Goal: Contribute content: Add original content to the website for others to see

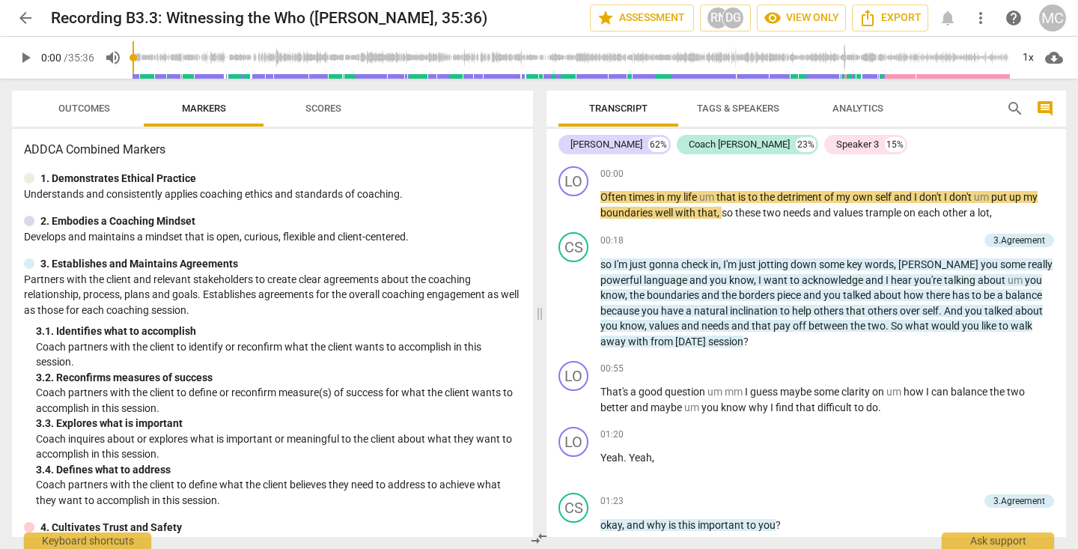
scroll to position [30, 0]
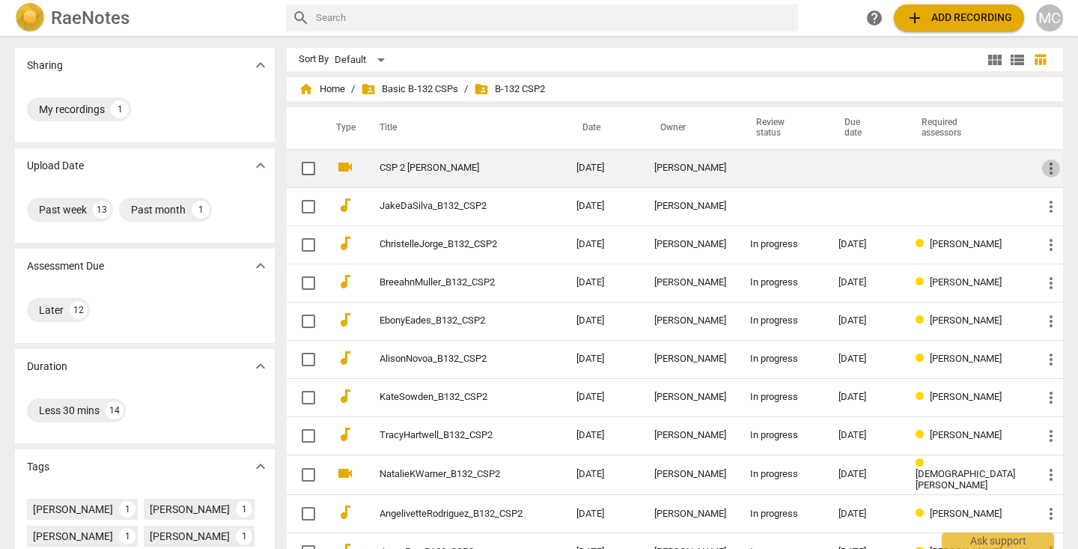
click at [1047, 166] on span "more_vert" at bounding box center [1051, 168] width 18 height 18
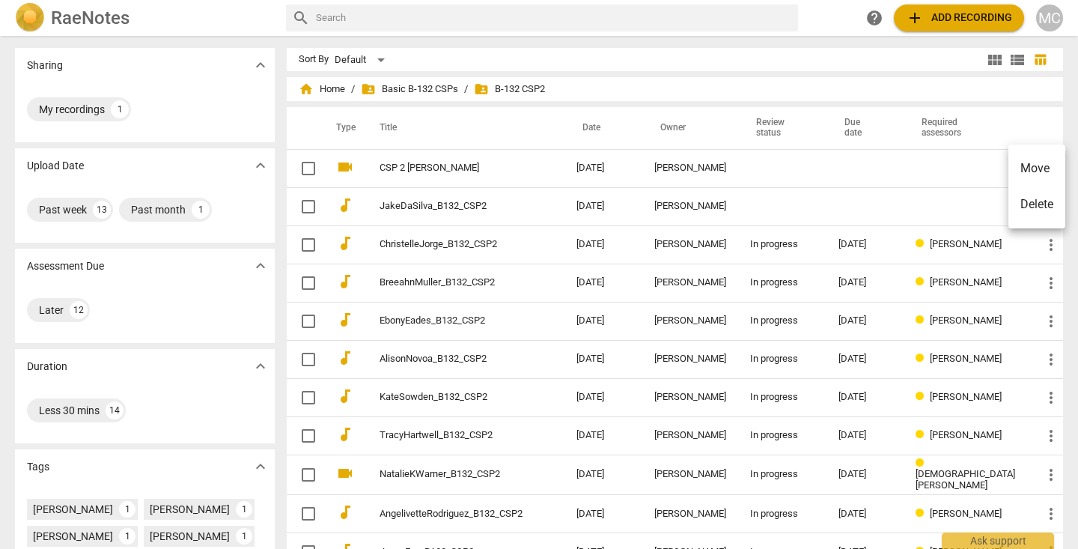
click at [900, 158] on div at bounding box center [539, 274] width 1078 height 549
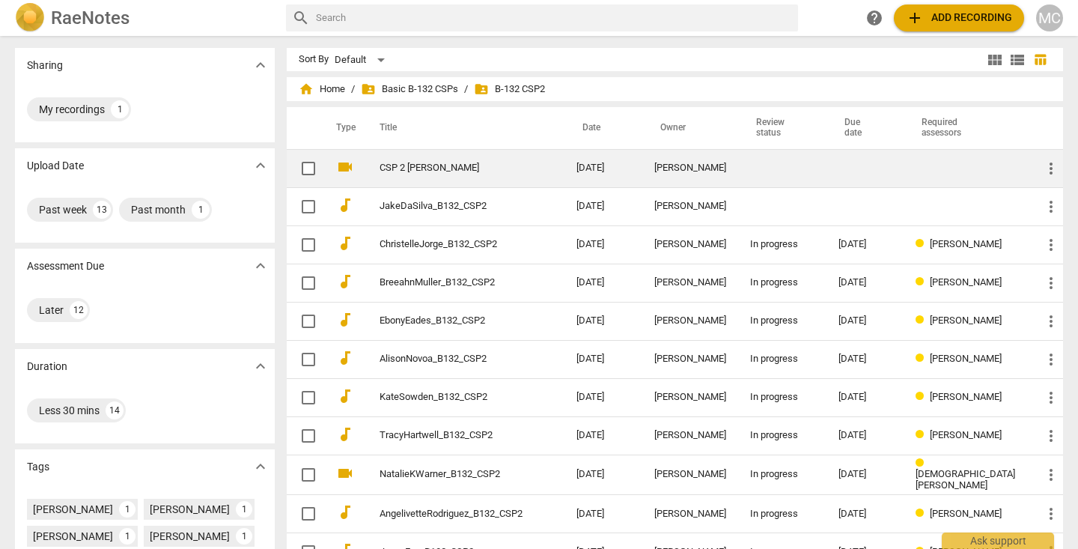
click at [449, 165] on link "CSP 2 Magdalena Castro" at bounding box center [450, 167] width 143 height 11
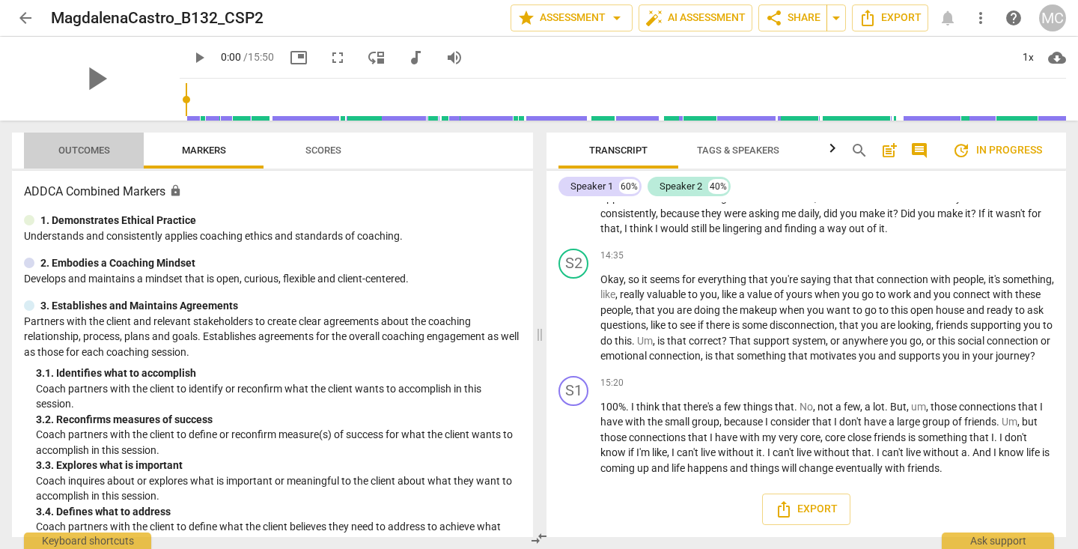
click at [71, 155] on span "Outcomes" at bounding box center [84, 149] width 52 height 11
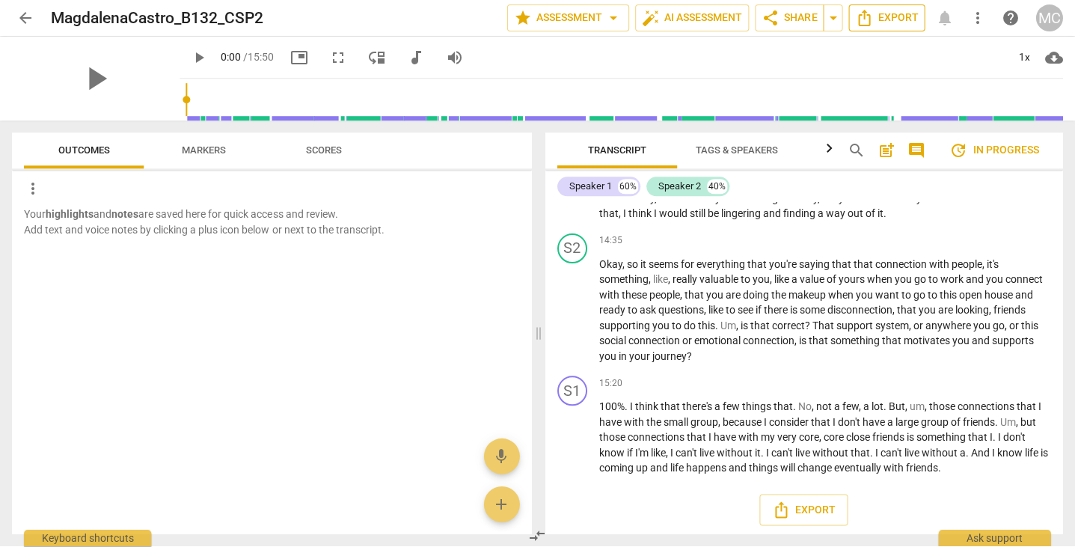
scroll to position [4313, 0]
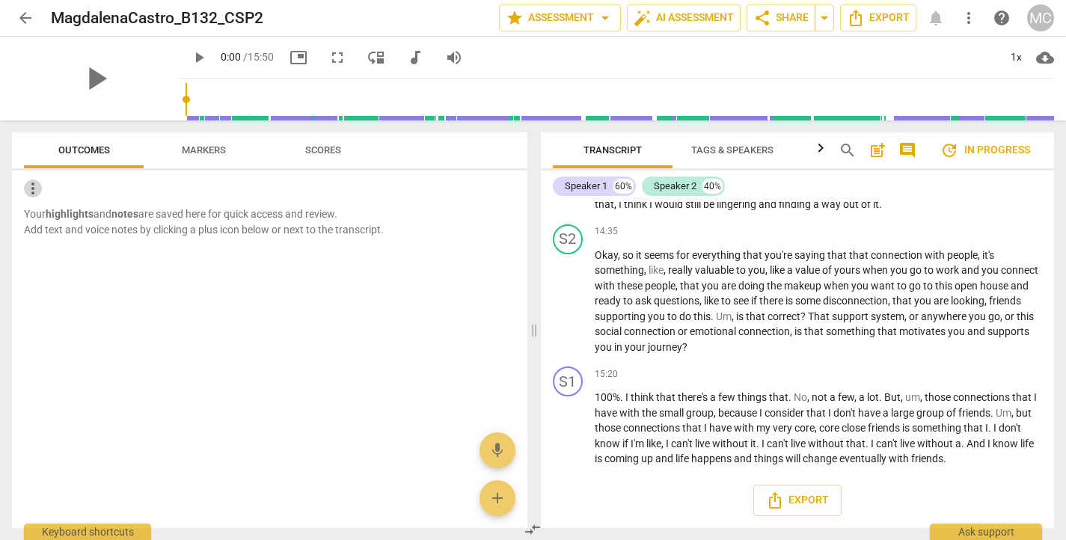
click at [30, 185] on span "more_vert" at bounding box center [33, 189] width 18 height 18
click at [121, 276] on div at bounding box center [533, 270] width 1066 height 540
click at [500, 495] on span "add" at bounding box center [498, 498] width 18 height 18
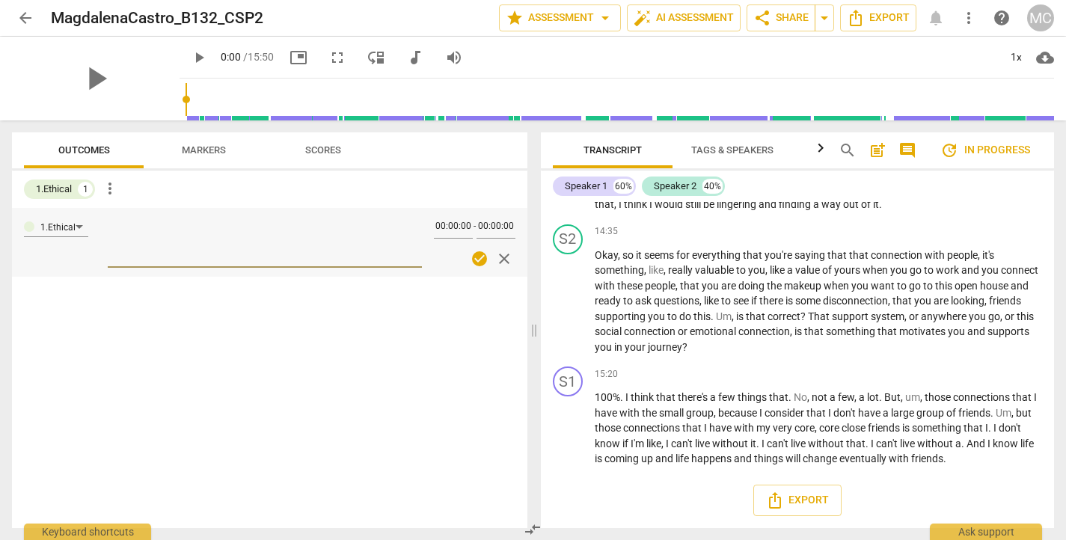
click at [506, 260] on span "close" at bounding box center [504, 259] width 18 height 18
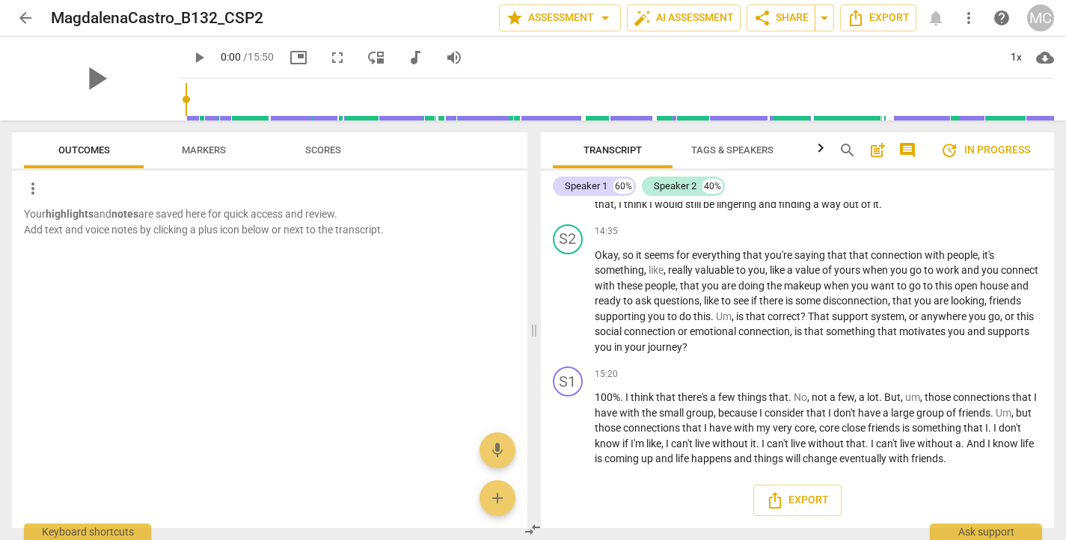
click at [39, 186] on span "more_vert" at bounding box center [33, 189] width 18 height 18
click at [79, 186] on li "Uncheck all" at bounding box center [66, 189] width 85 height 36
click at [489, 489] on span "add" at bounding box center [498, 498] width 18 height 18
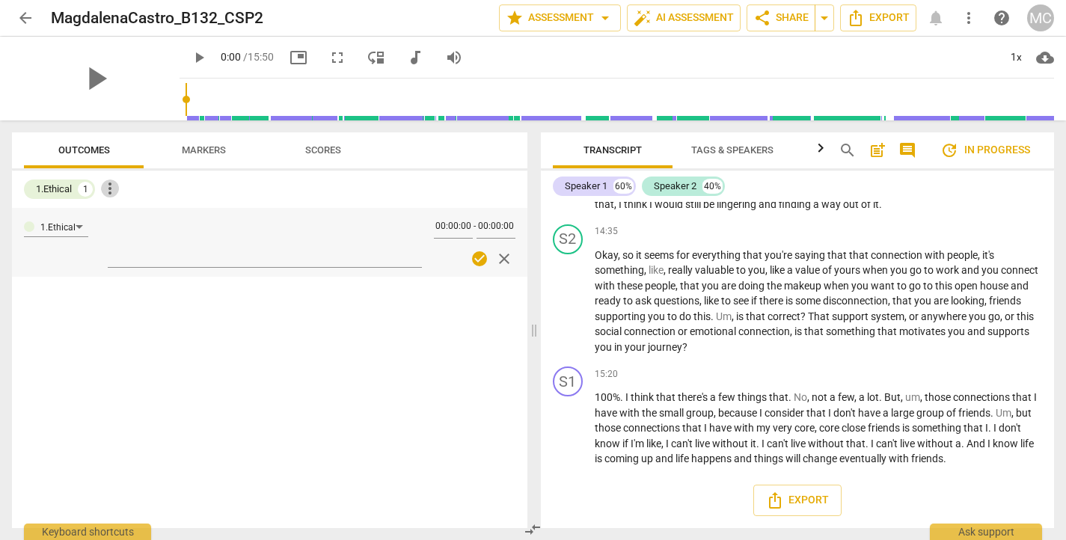
click at [112, 184] on span "more_vert" at bounding box center [110, 189] width 18 height 18
click at [168, 386] on div at bounding box center [533, 270] width 1066 height 540
click at [82, 225] on div "1.Ethical" at bounding box center [56, 226] width 64 height 21
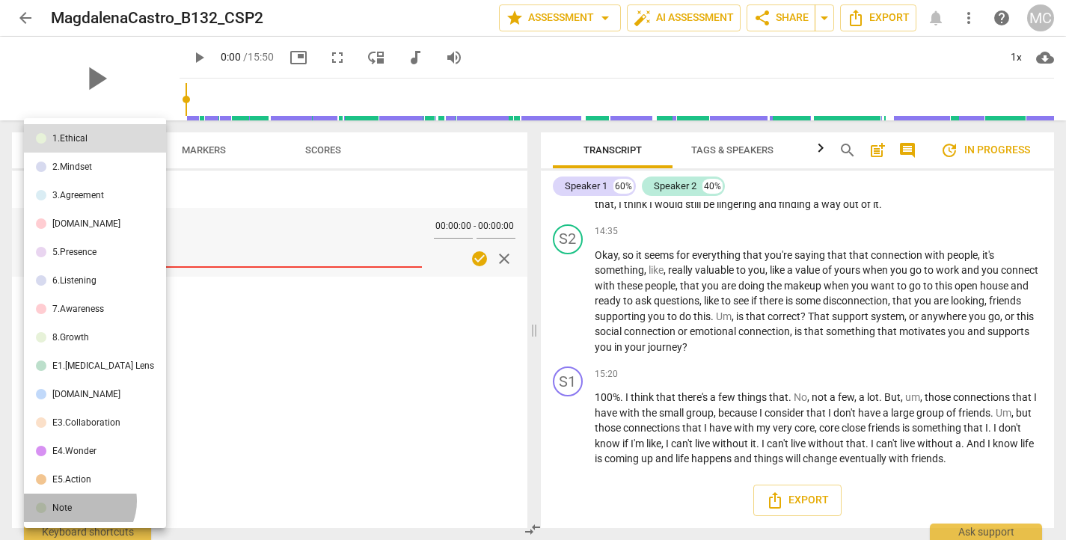
click at [78, 501] on li "Note" at bounding box center [95, 508] width 142 height 28
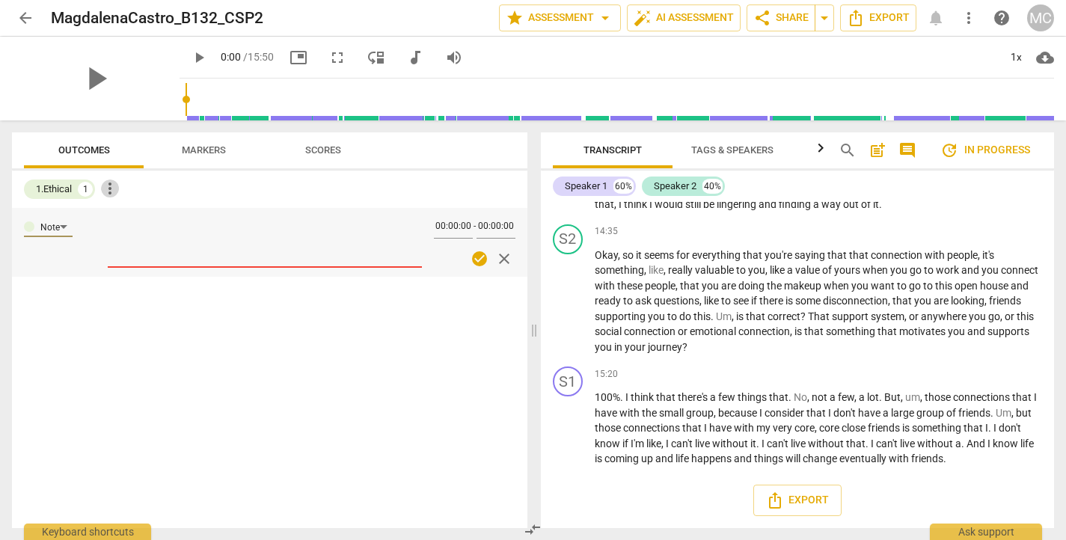
click at [110, 189] on span "more_vert" at bounding box center [110, 189] width 18 height 18
click at [156, 344] on div at bounding box center [533, 270] width 1066 height 540
click at [135, 249] on textarea at bounding box center [265, 241] width 314 height 43
type textarea "l"
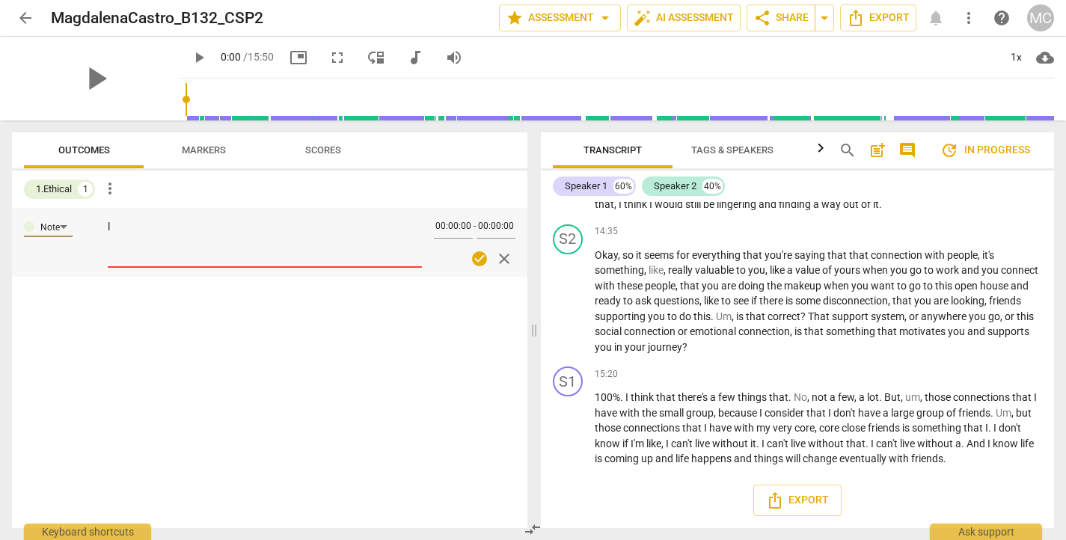
type textarea "lj"
type textarea "ljh"
type textarea "ljhg"
type textarea "ljhgj"
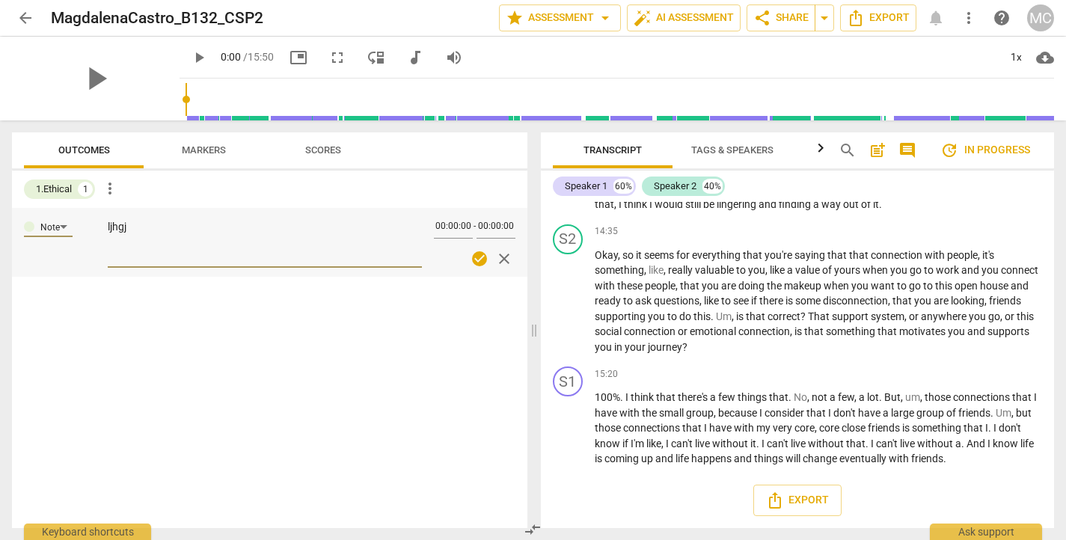
type textarea "ljhgjg"
type textarea "ljhgj"
type textarea "ljhg"
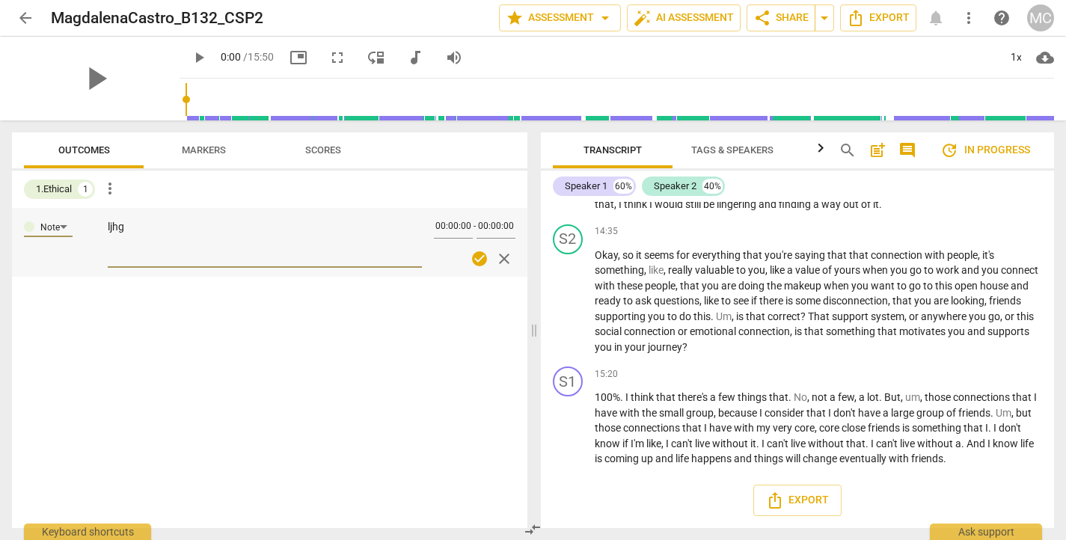
type textarea "ljh"
type textarea "lj"
type textarea "l"
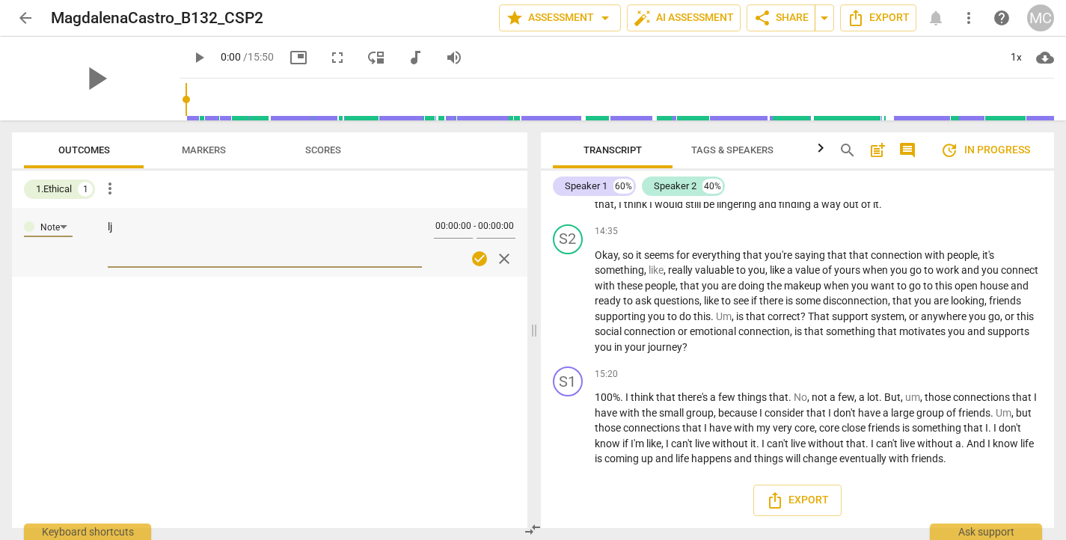
type textarea "l"
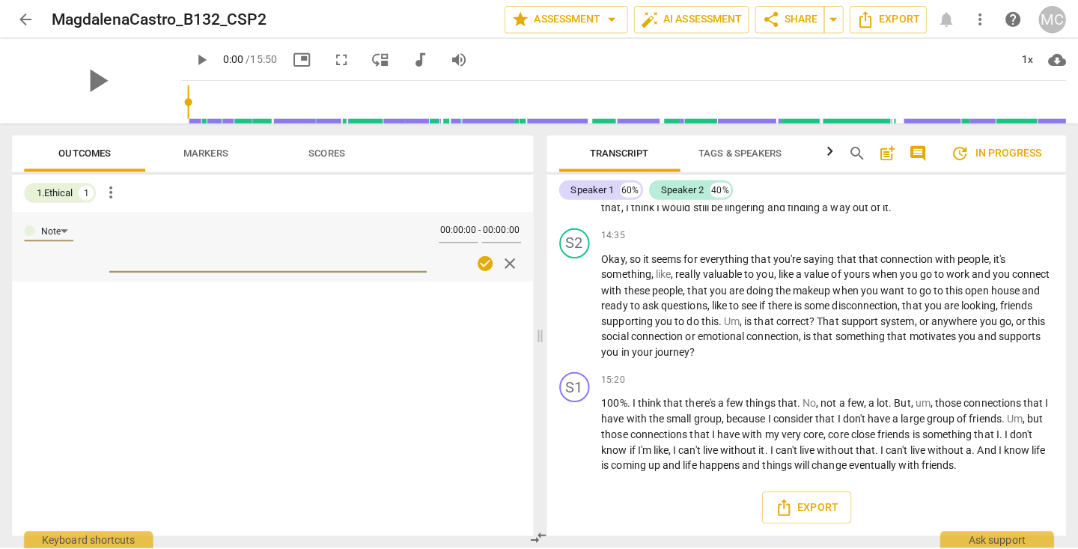
scroll to position [4282, 0]
